Goal: Task Accomplishment & Management: Manage account settings

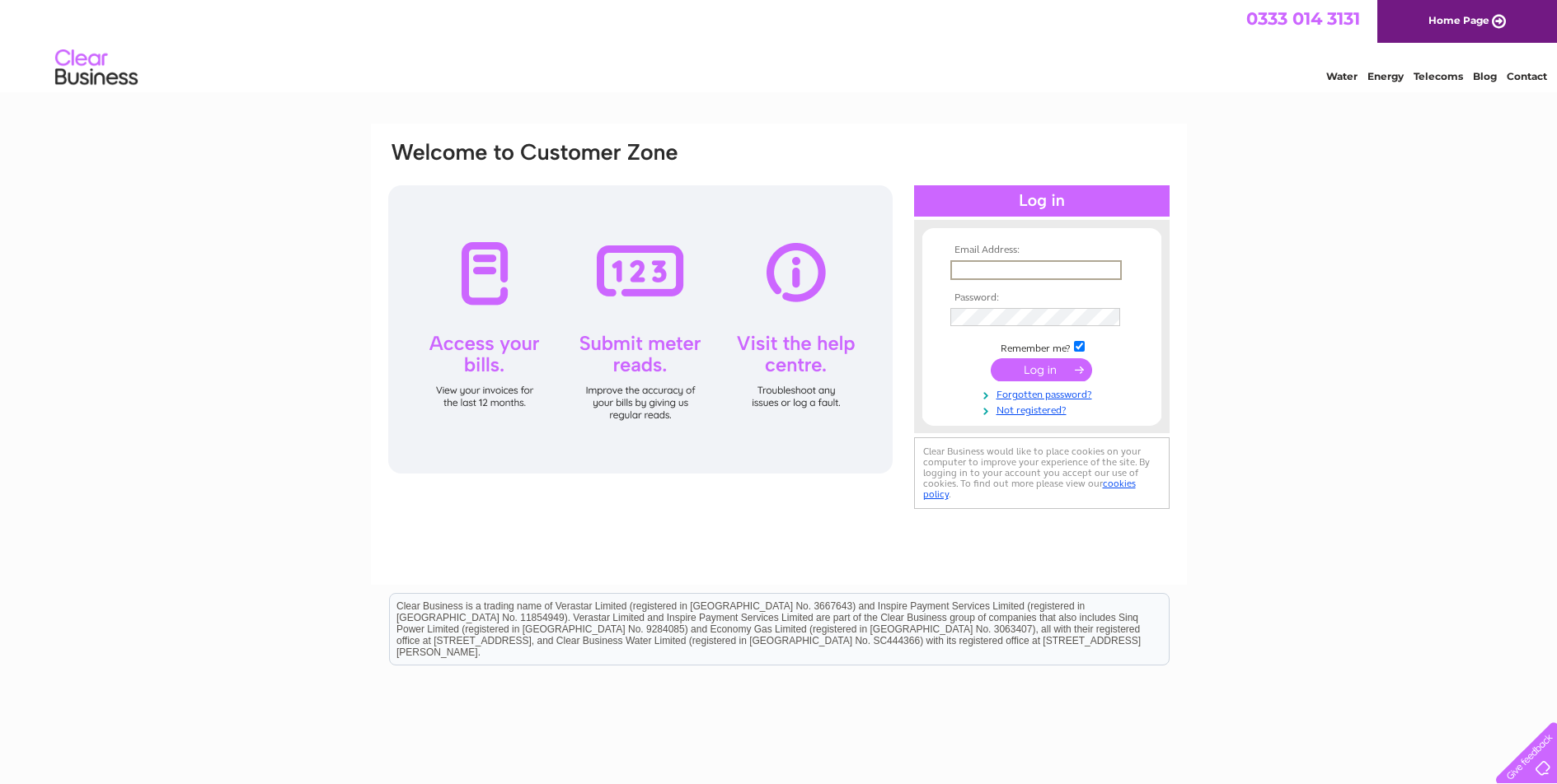
click at [991, 273] on input "text" at bounding box center [1036, 270] width 171 height 20
type input "sbz_aisha@yahoo.co.uk"
click at [1073, 341] on td "Remember me?" at bounding box center [1042, 345] width 192 height 16
click at [1078, 351] on td "Remember me?" at bounding box center [1042, 345] width 192 height 16
click at [1077, 349] on input "checkbox" at bounding box center [1079, 345] width 11 height 11
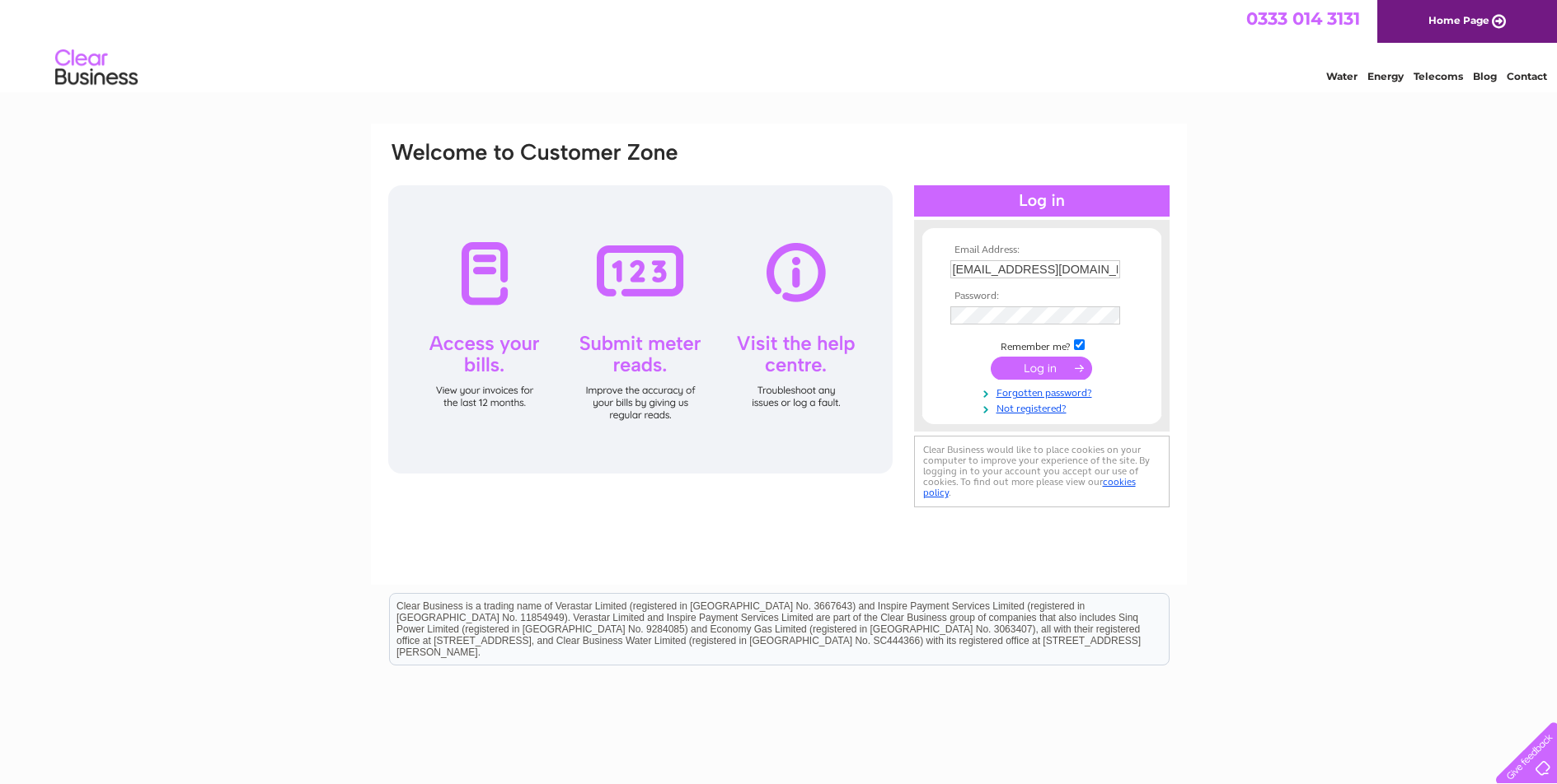
checkbox input "false"
click at [1067, 372] on input "submit" at bounding box center [1041, 368] width 101 height 23
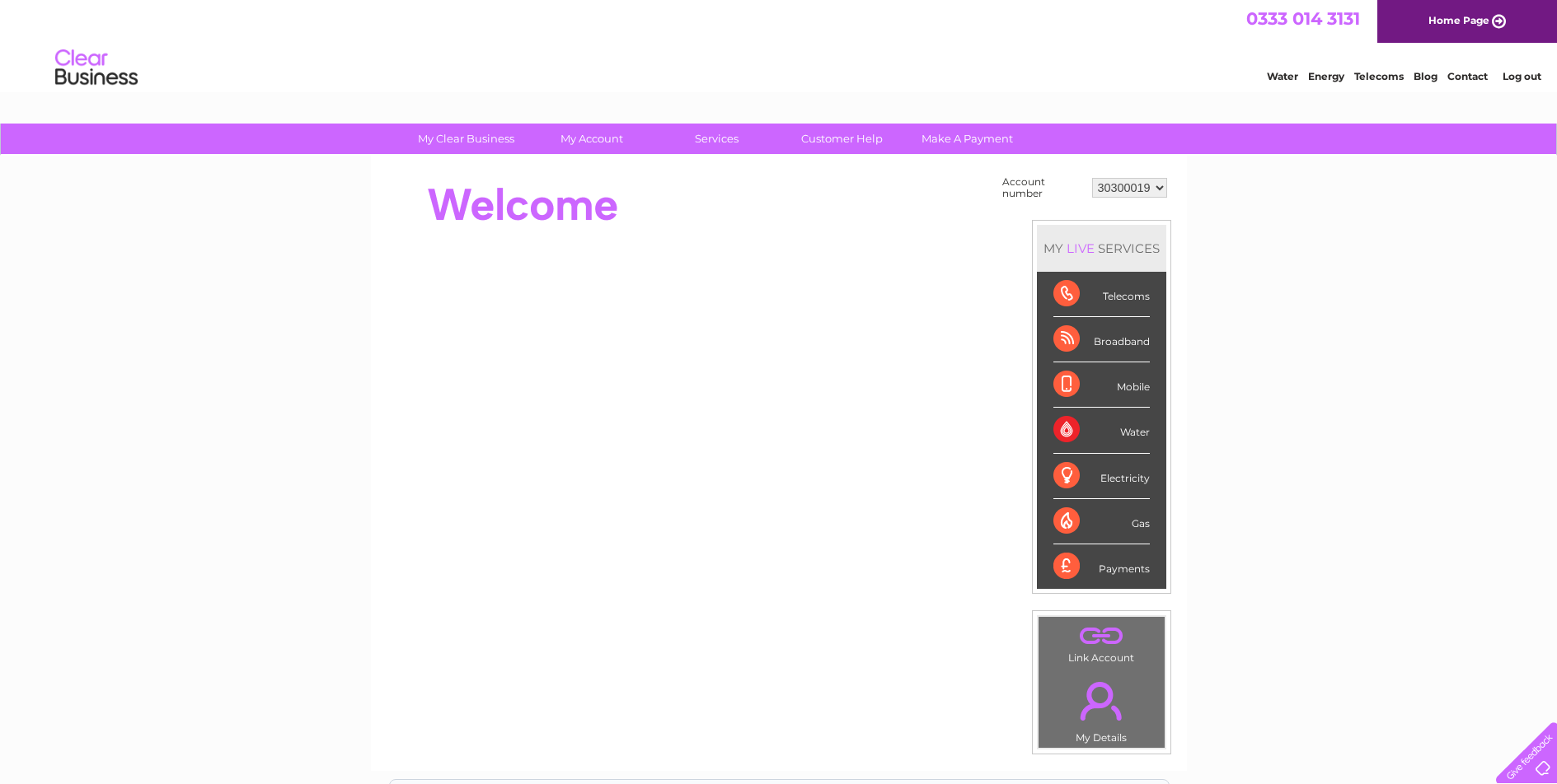
click at [1145, 185] on select "30300019 30313506" at bounding box center [1129, 187] width 75 height 20
select select "30313506"
click at [1092, 178] on select "30300019 30313506" at bounding box center [1129, 187] width 75 height 20
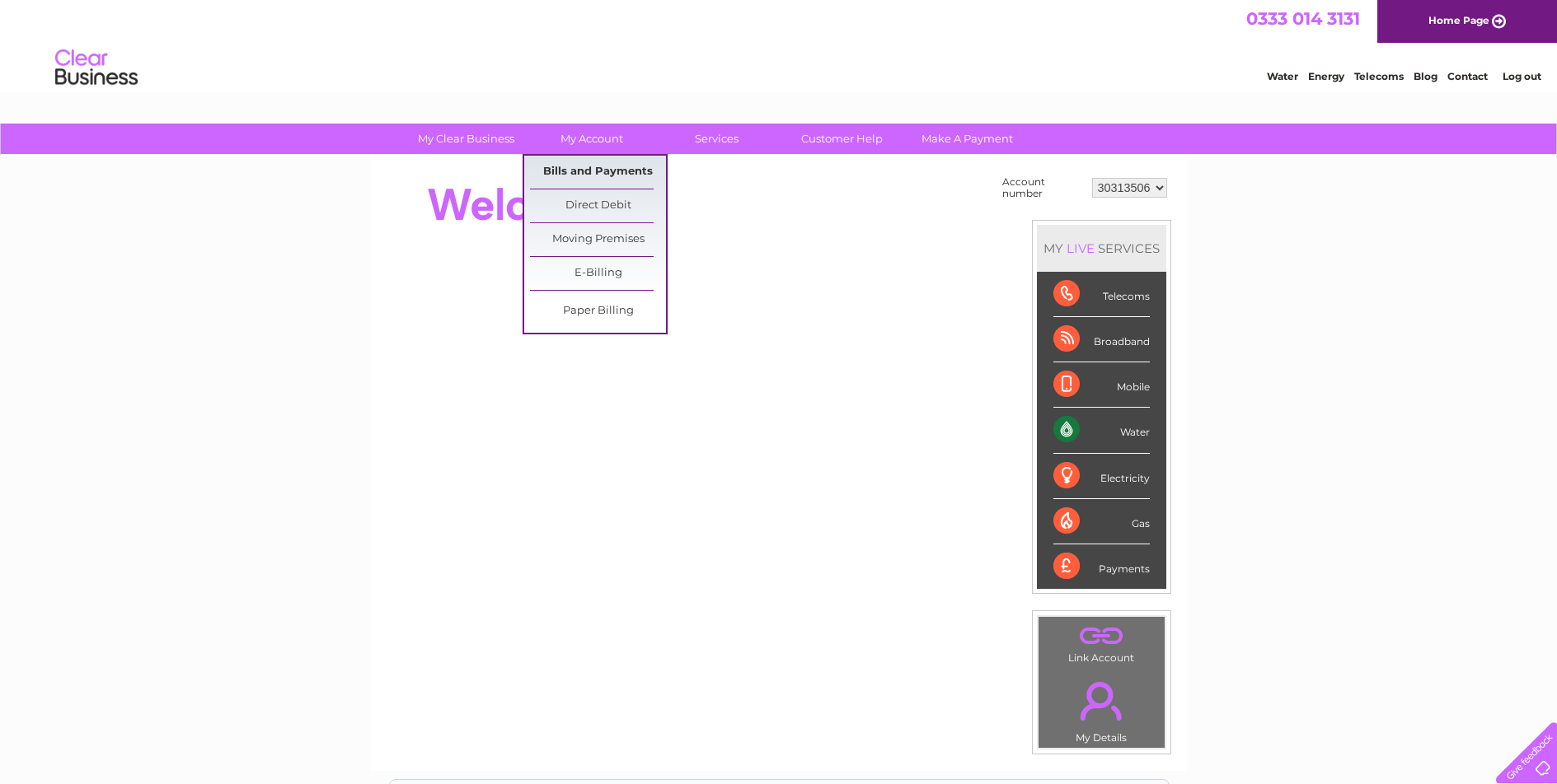
click at [606, 166] on link "Bills and Payments" at bounding box center [598, 172] width 136 height 33
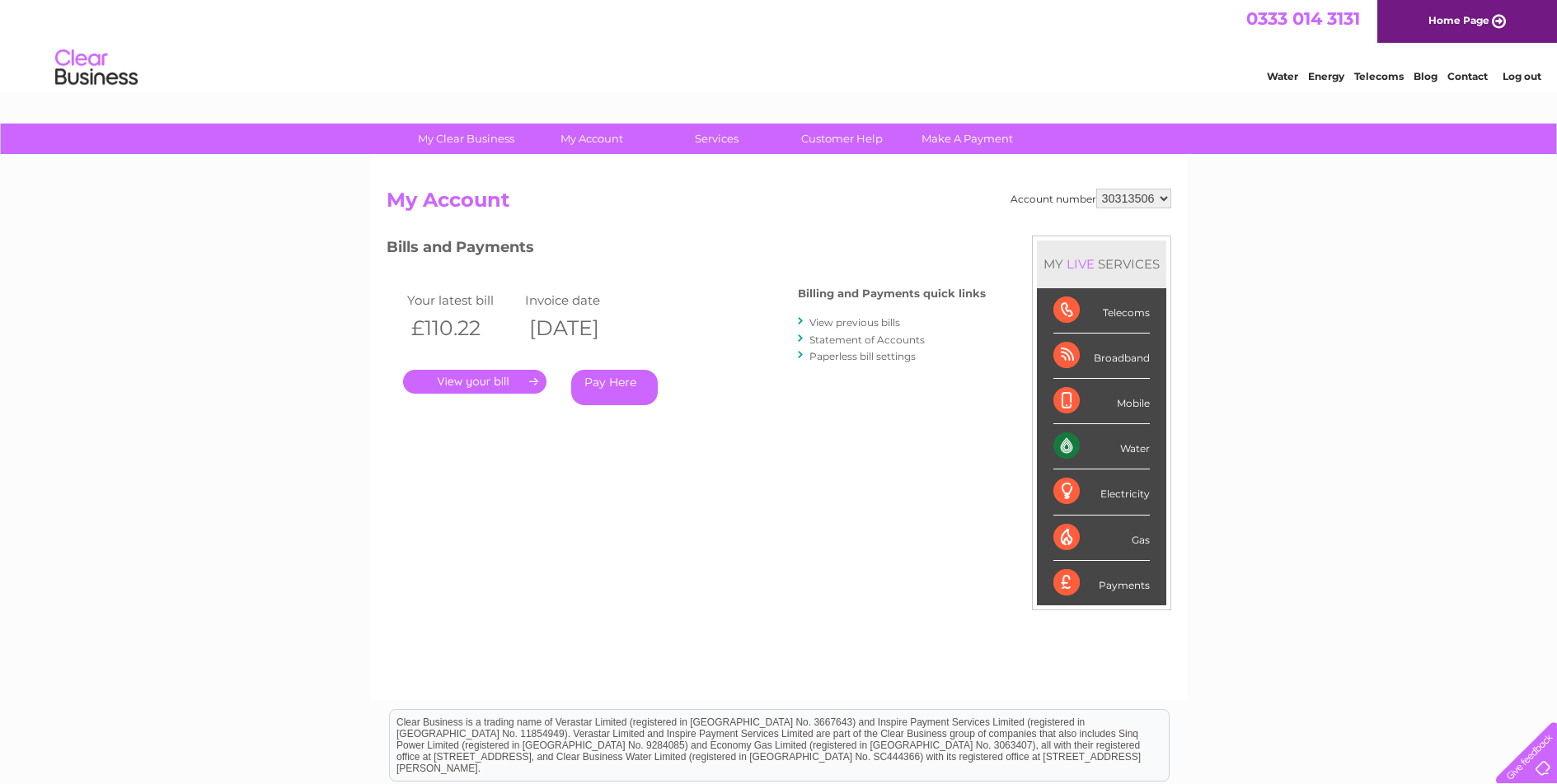
click at [474, 383] on link "." at bounding box center [474, 382] width 143 height 24
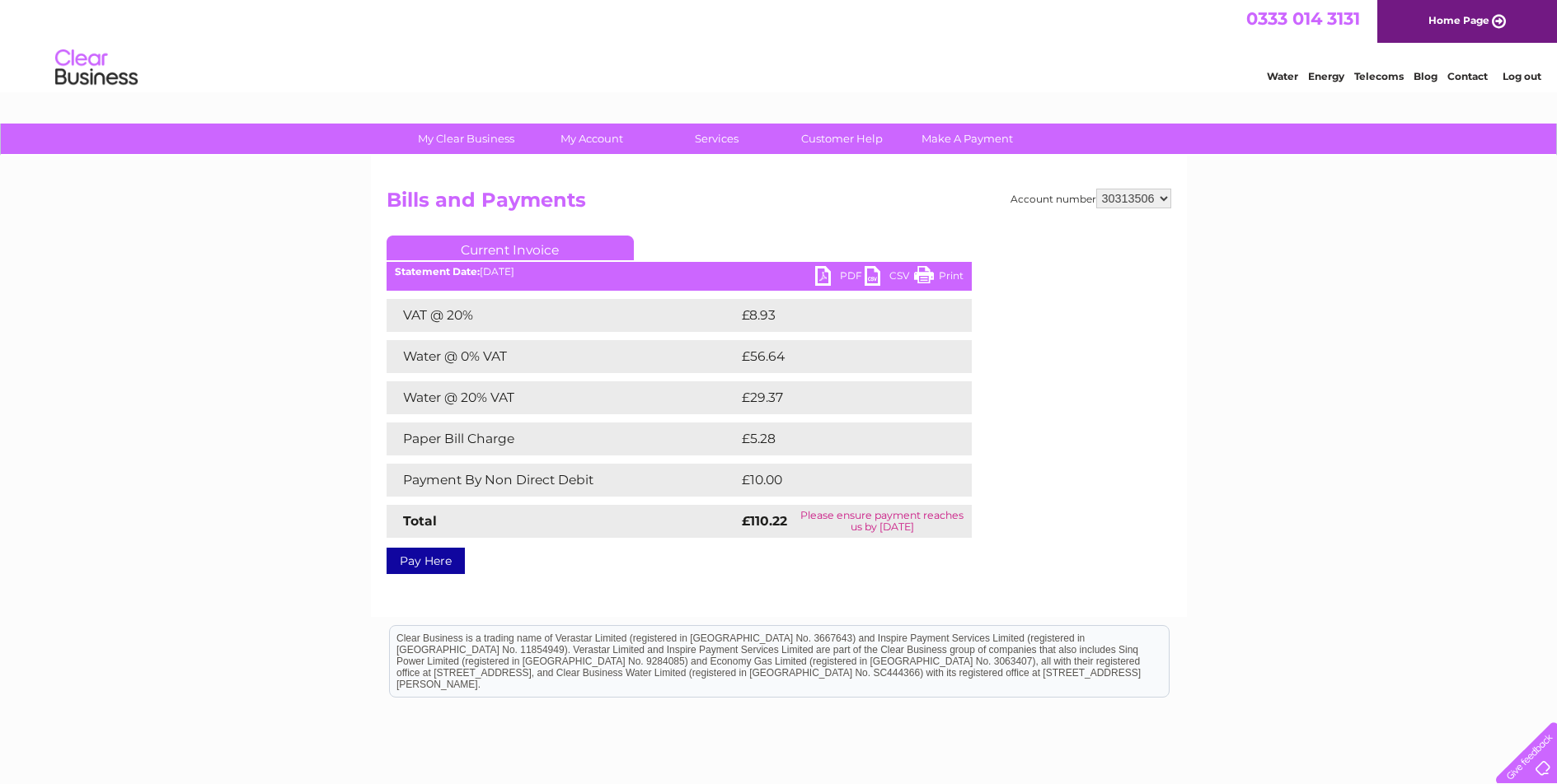
click at [836, 276] on link "PDF" at bounding box center [840, 278] width 49 height 24
click at [836, 274] on link "PDF" at bounding box center [840, 278] width 49 height 24
click at [1528, 77] on link "Log out" at bounding box center [1521, 76] width 38 height 13
